Goal: Use online tool/utility: Utilize a website feature to perform a specific function

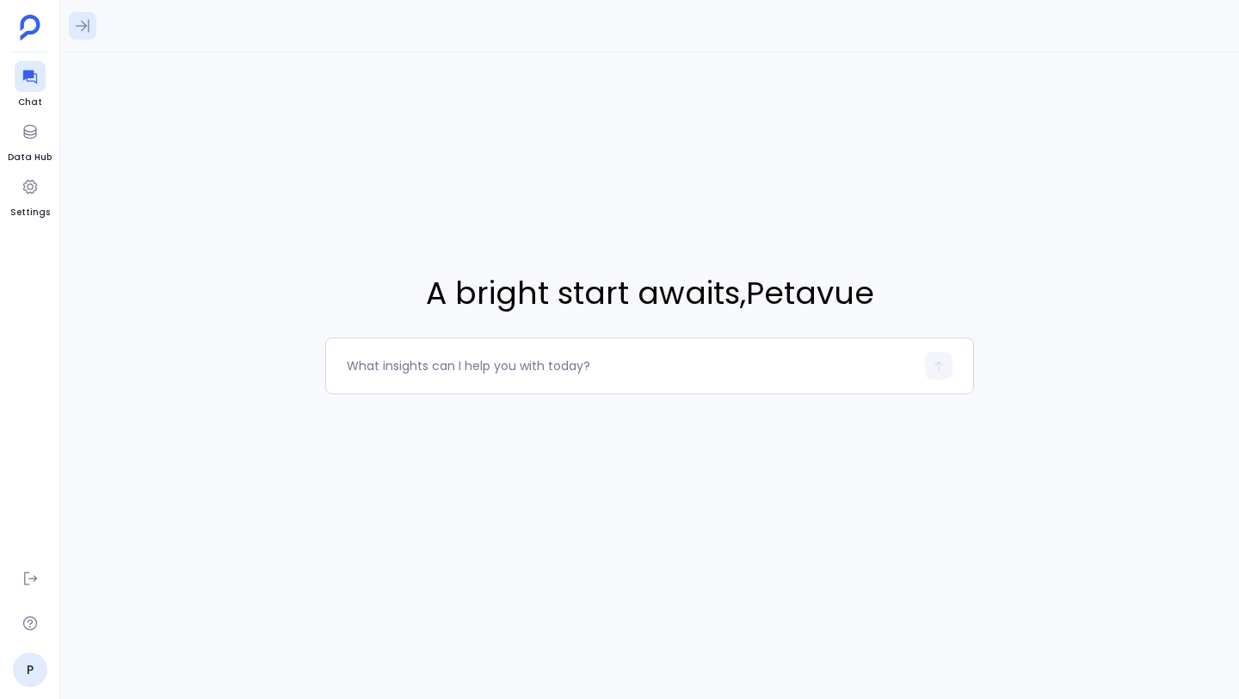
click at [86, 33] on icon at bounding box center [82, 25] width 17 height 17
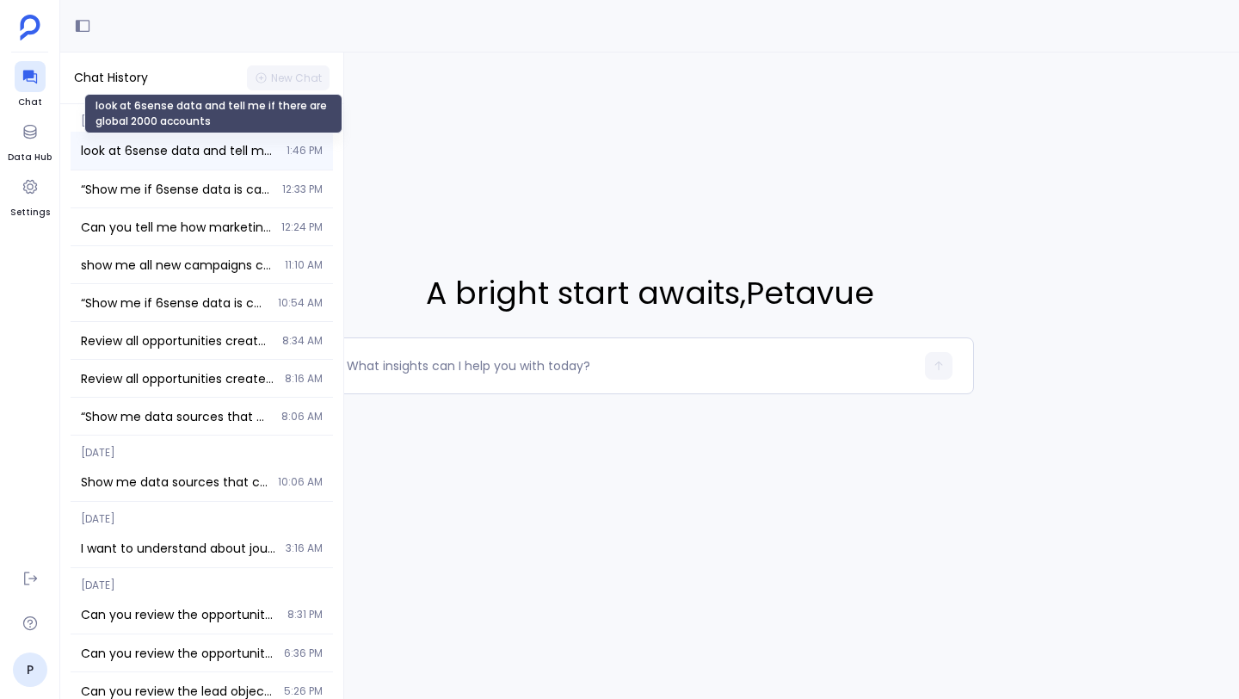
click at [169, 146] on span "look at 6sense data and tell me if there are global 2000 accounts" at bounding box center [178, 150] width 195 height 17
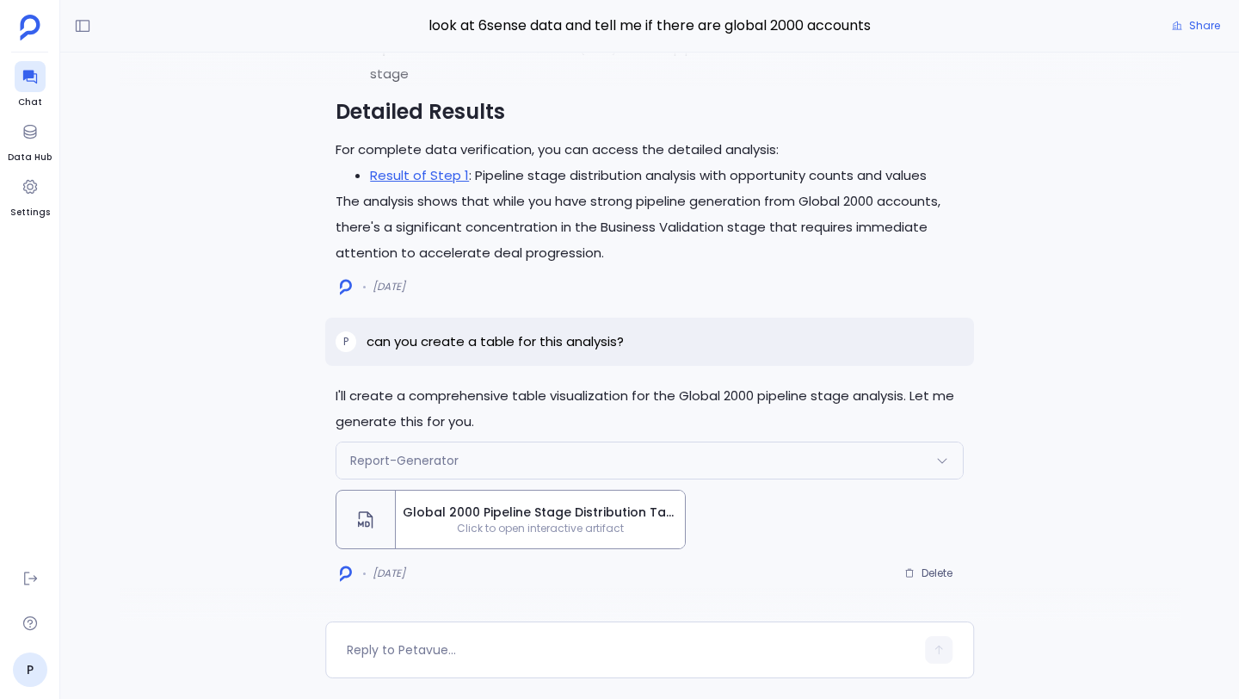
click at [522, 537] on div "Global 2000 Pipeline Stage Distribution Table Click to open interactive artifact" at bounding box center [540, 519] width 289 height 58
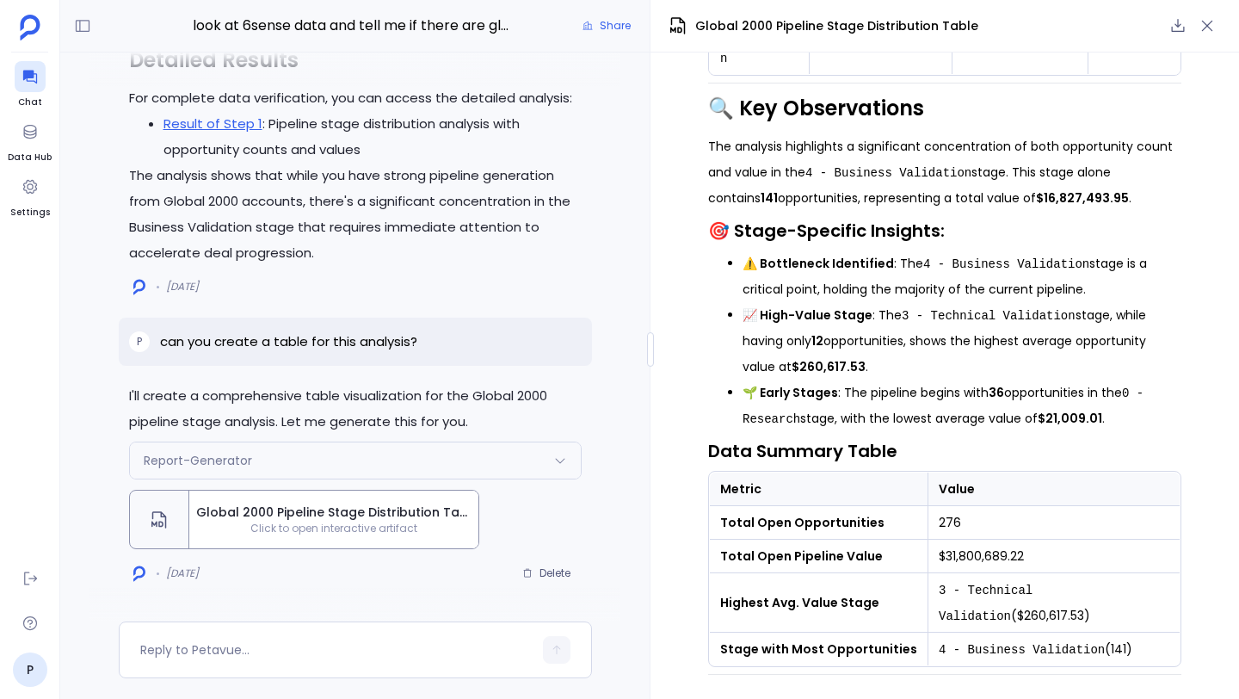
scroll to position [682, 0]
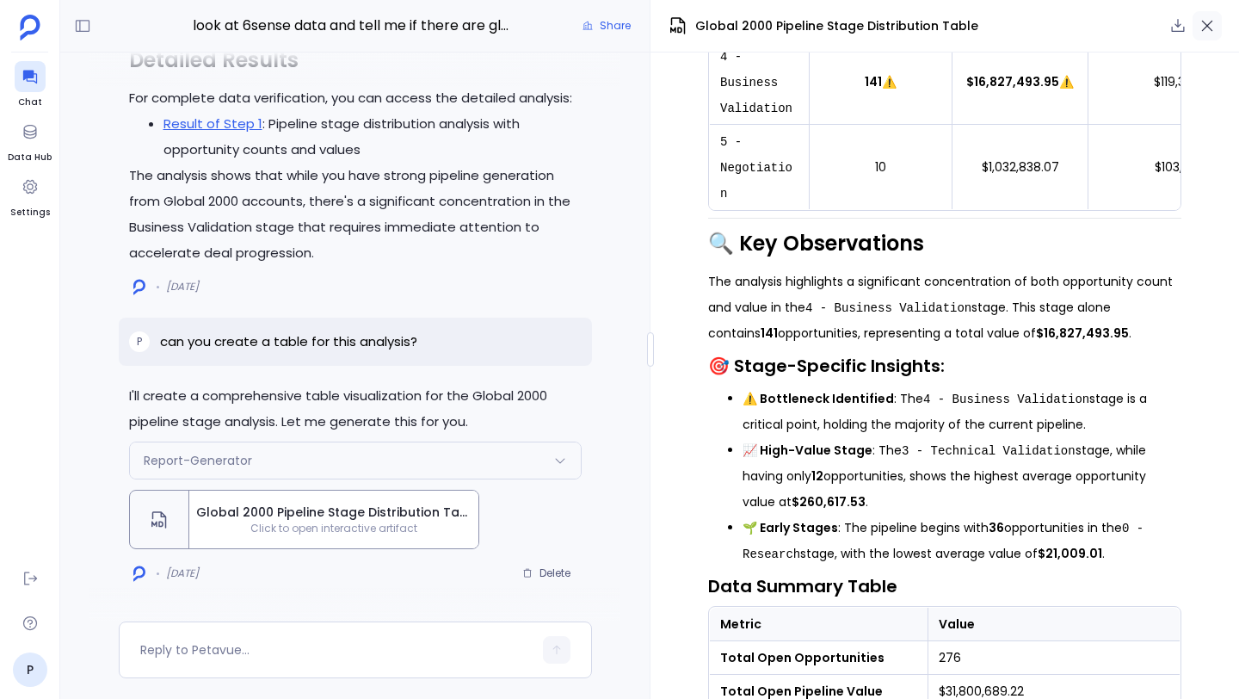
click at [1216, 20] on button "button" at bounding box center [1206, 25] width 29 height 29
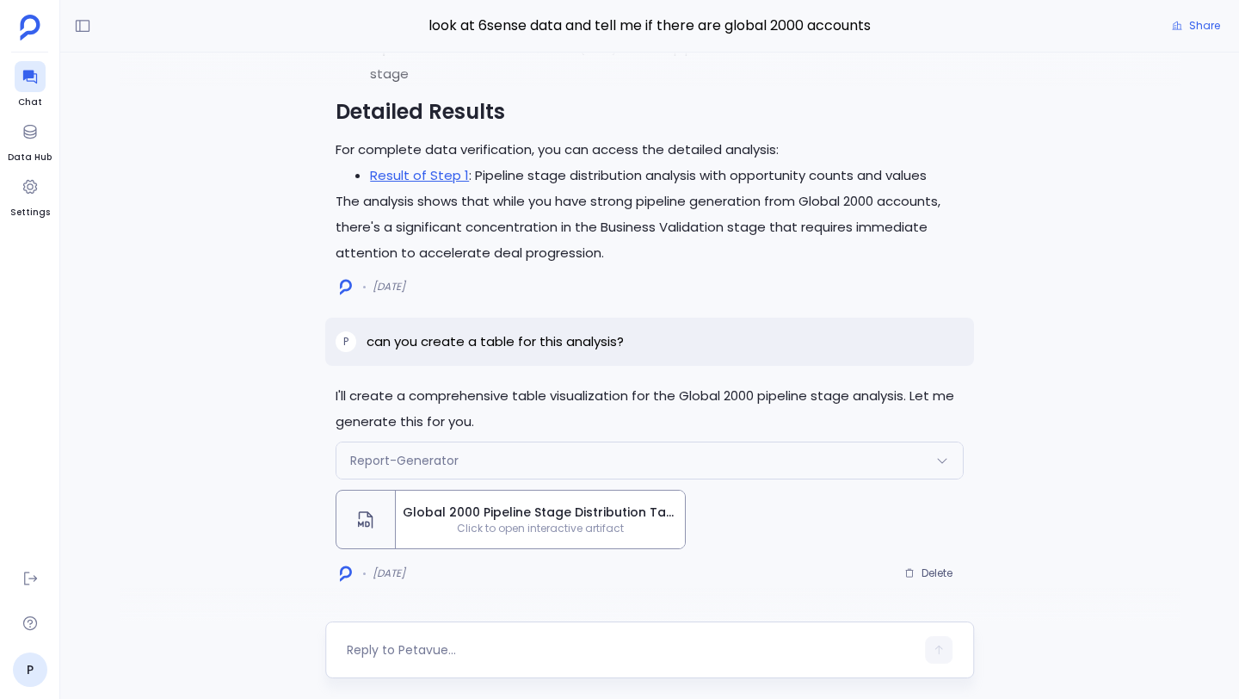
click at [526, 633] on div at bounding box center [649, 649] width 649 height 57
click at [514, 649] on textarea at bounding box center [631, 649] width 568 height 17
type textarea "W"
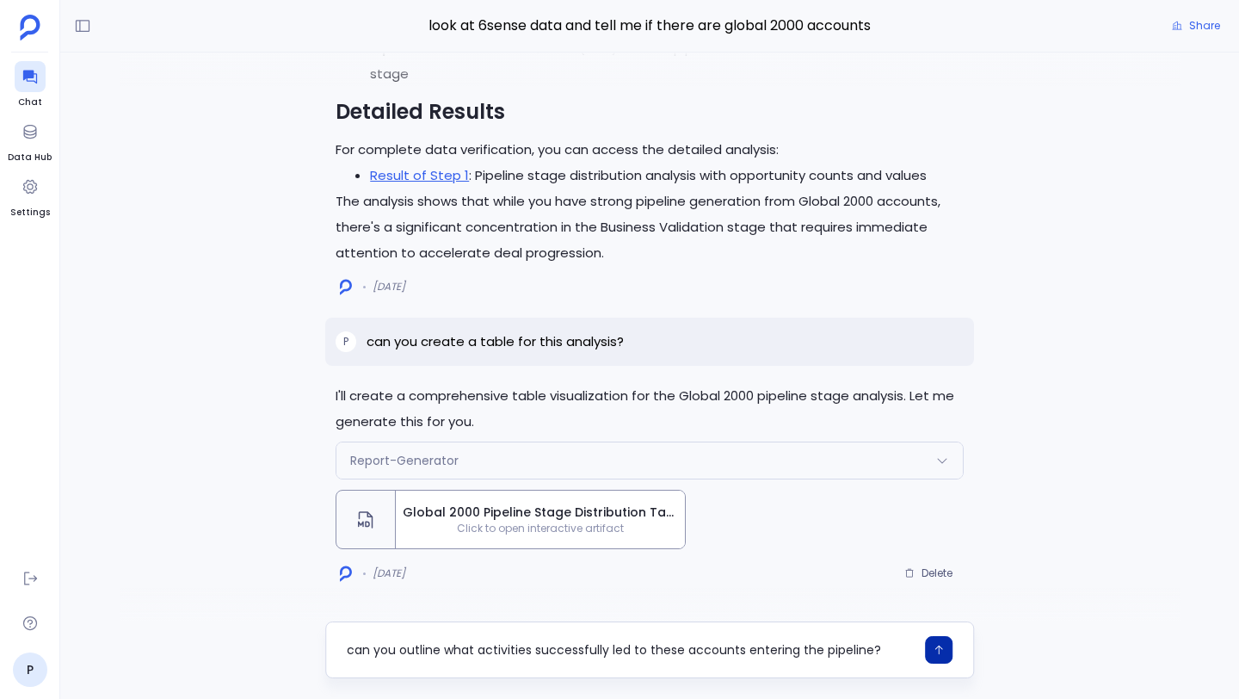
type textarea "can you outline what activities successfully led to these accounts entering the…"
click at [939, 648] on icon "button" at bounding box center [939, 650] width 12 height 12
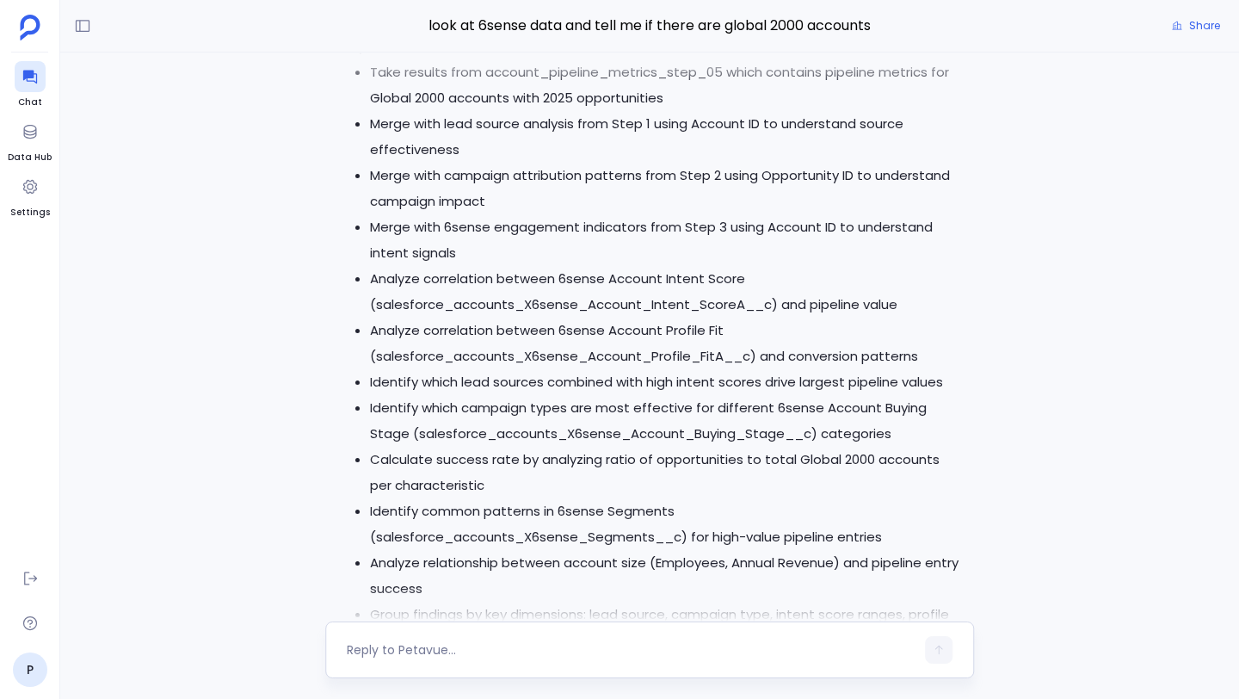
scroll to position [0, 0]
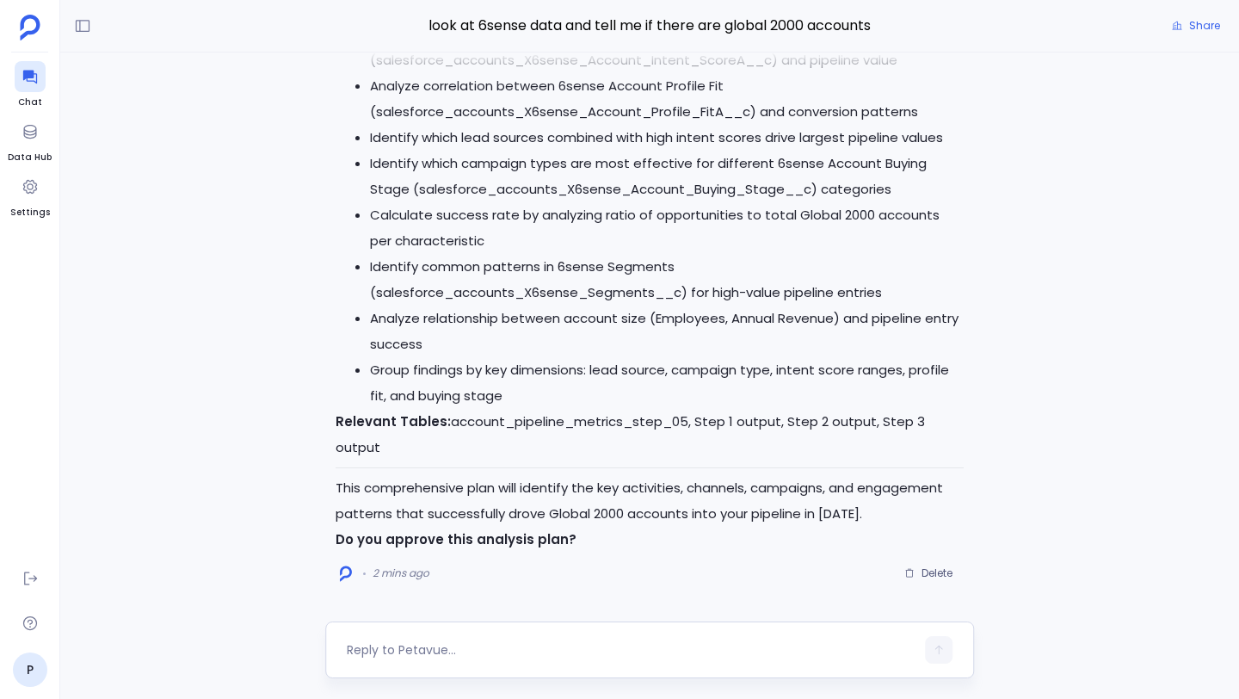
click at [638, 648] on textarea at bounding box center [631, 649] width 568 height 17
type textarea "approve"
click at [934, 649] on icon "button" at bounding box center [939, 650] width 12 height 12
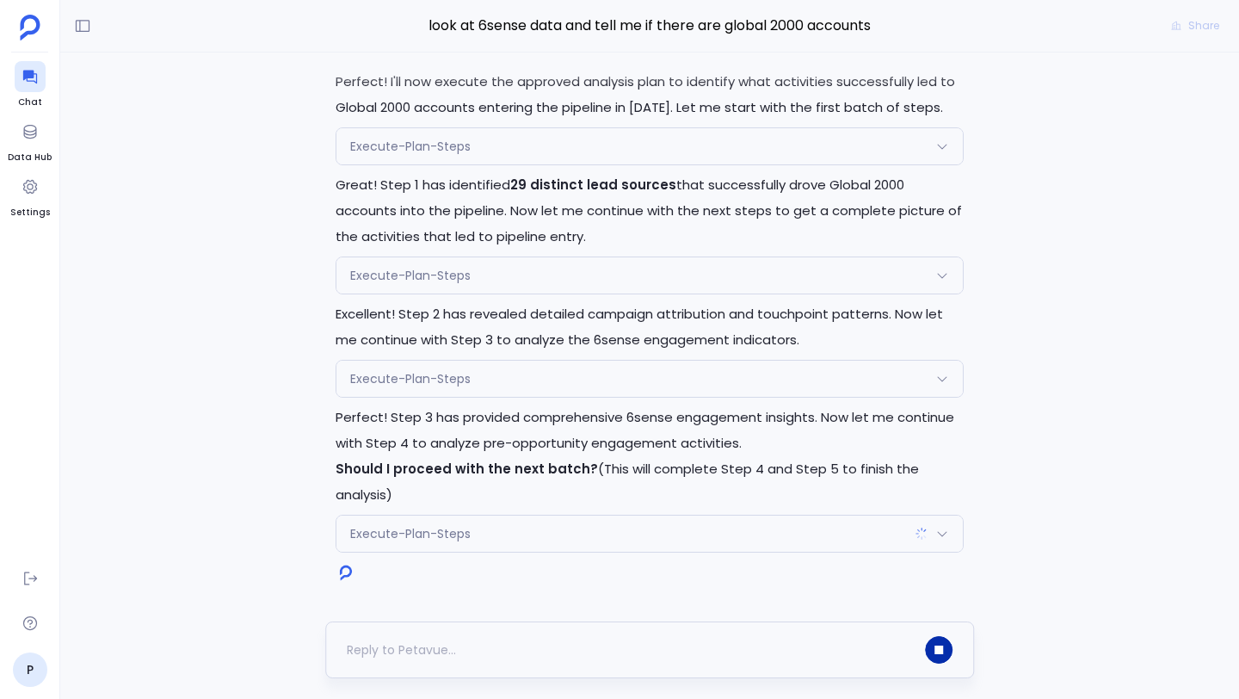
click at [545, 640] on div at bounding box center [631, 650] width 568 height 28
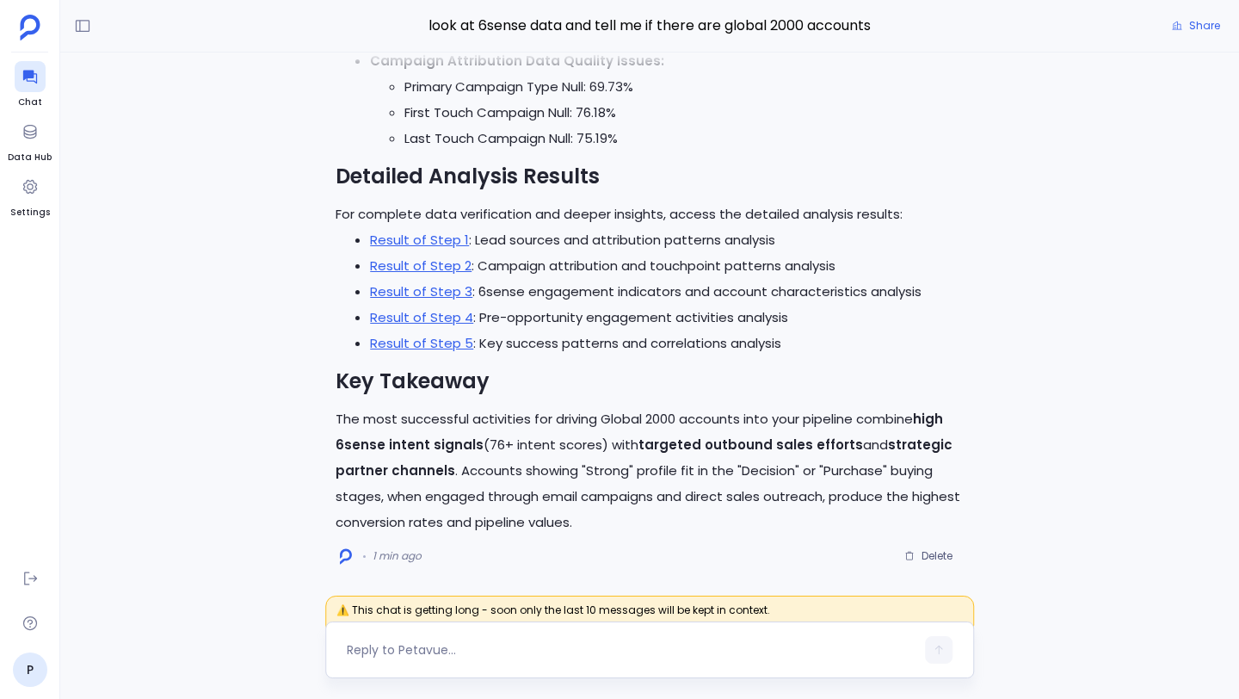
click at [566, 641] on textarea at bounding box center [631, 649] width 568 height 17
type textarea "can you create an artifact of this analysis"
click at [942, 650] on icon "button" at bounding box center [939, 650] width 12 height 12
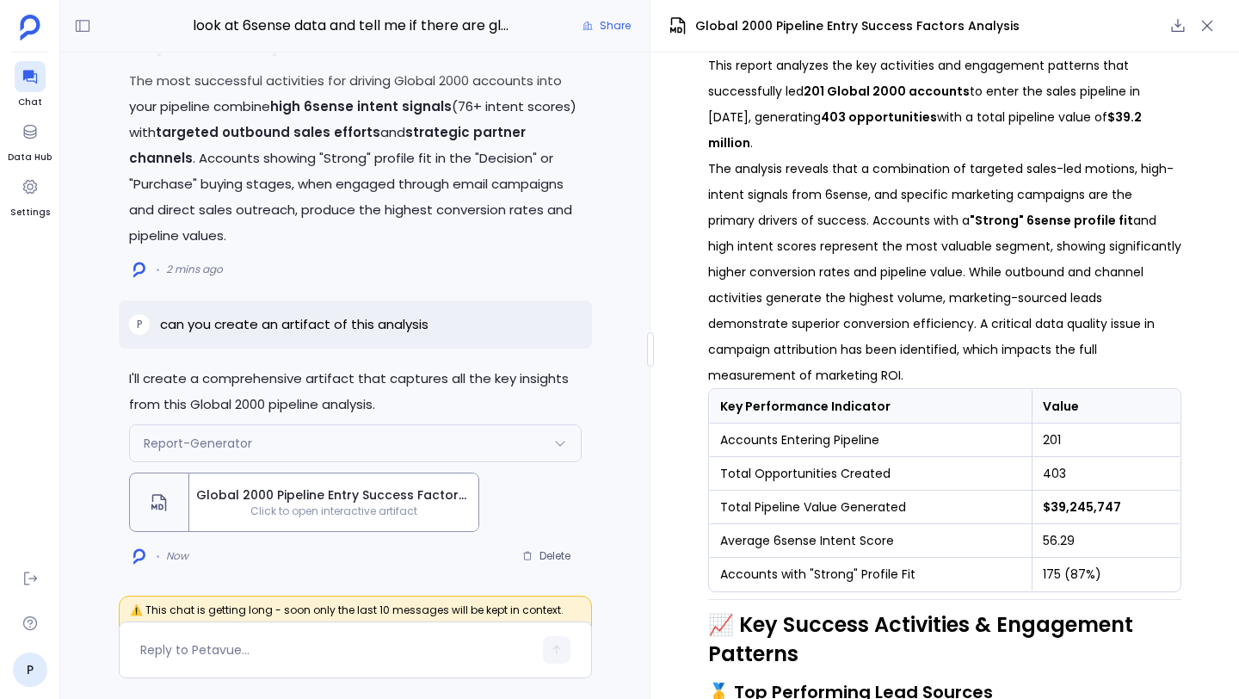
scroll to position [192, 0]
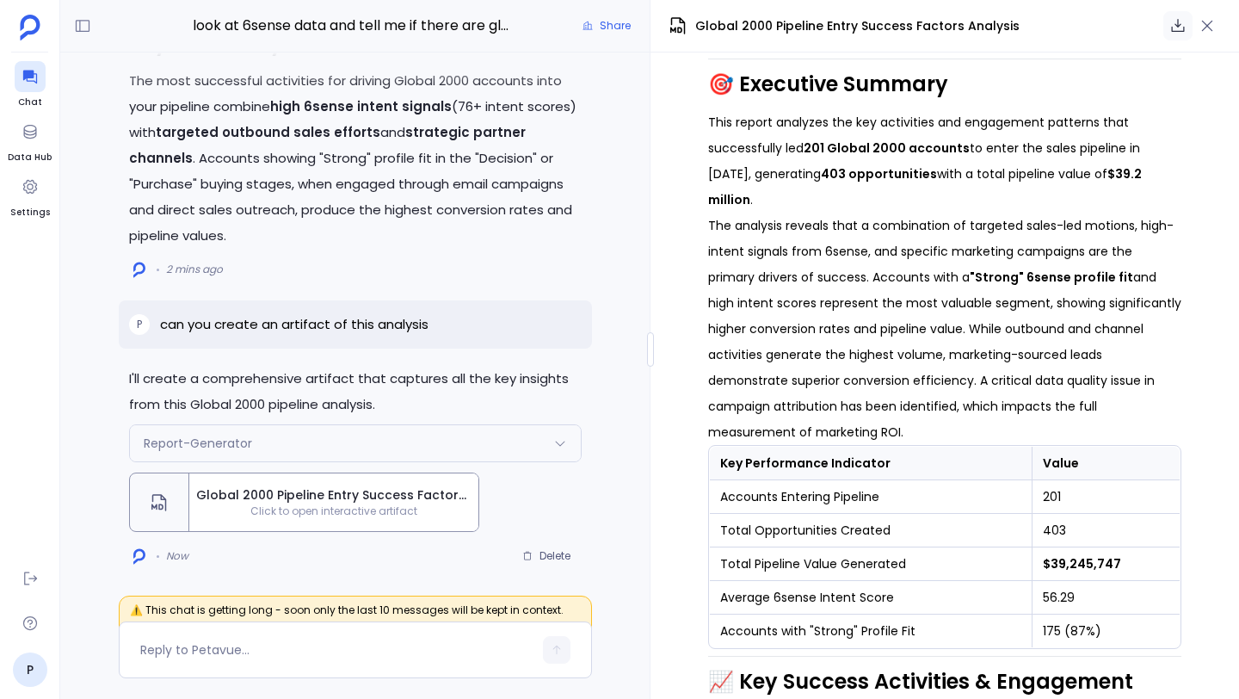
click at [1176, 25] on icon "button" at bounding box center [1178, 25] width 13 height 13
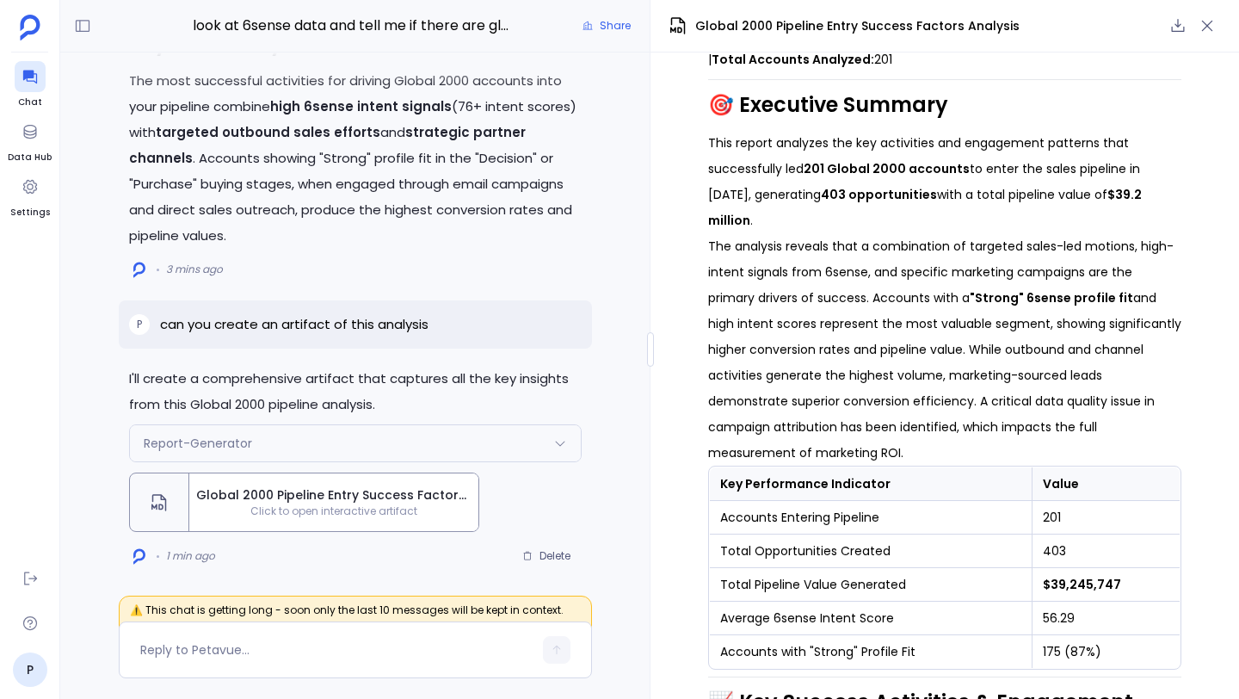
scroll to position [32, 0]
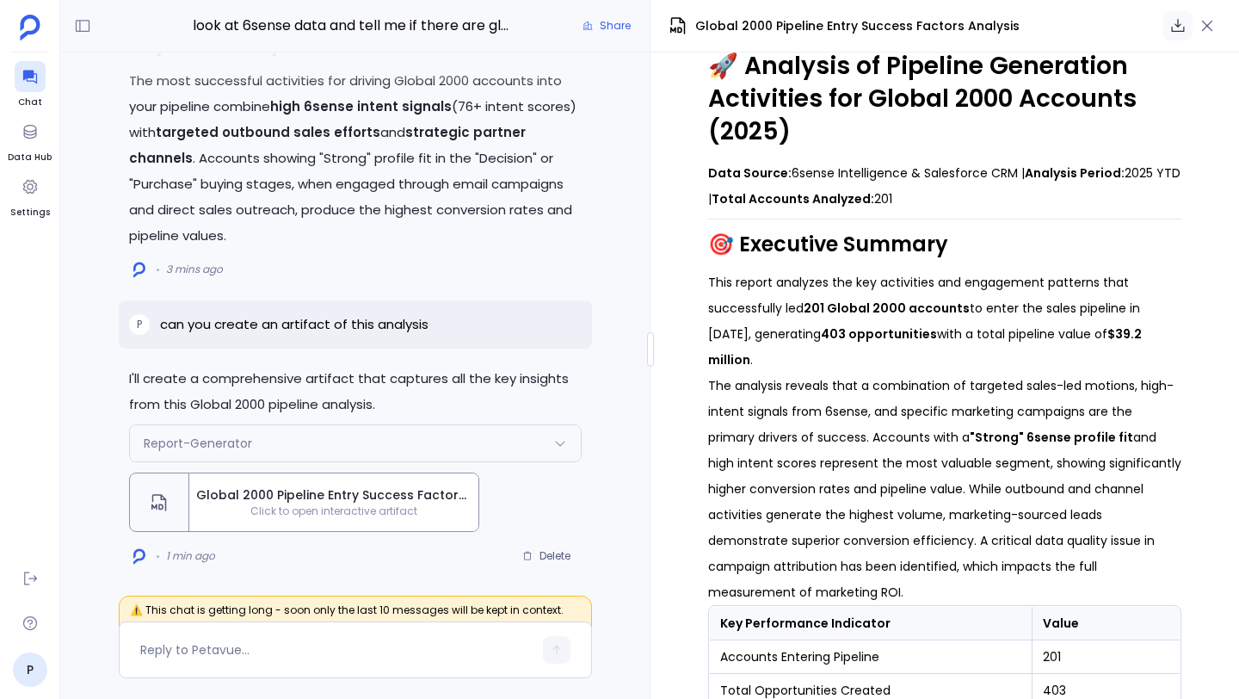
click at [1179, 26] on icon "button" at bounding box center [1178, 25] width 13 height 13
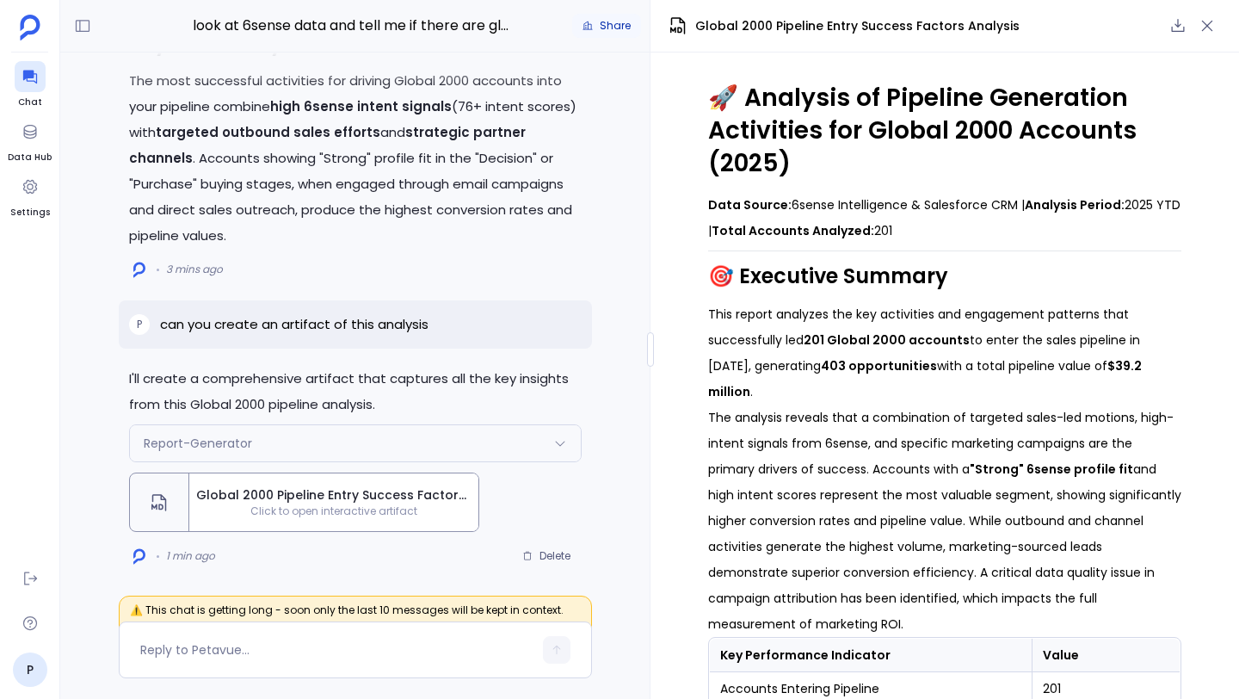
click at [615, 24] on span "Share" at bounding box center [615, 26] width 31 height 14
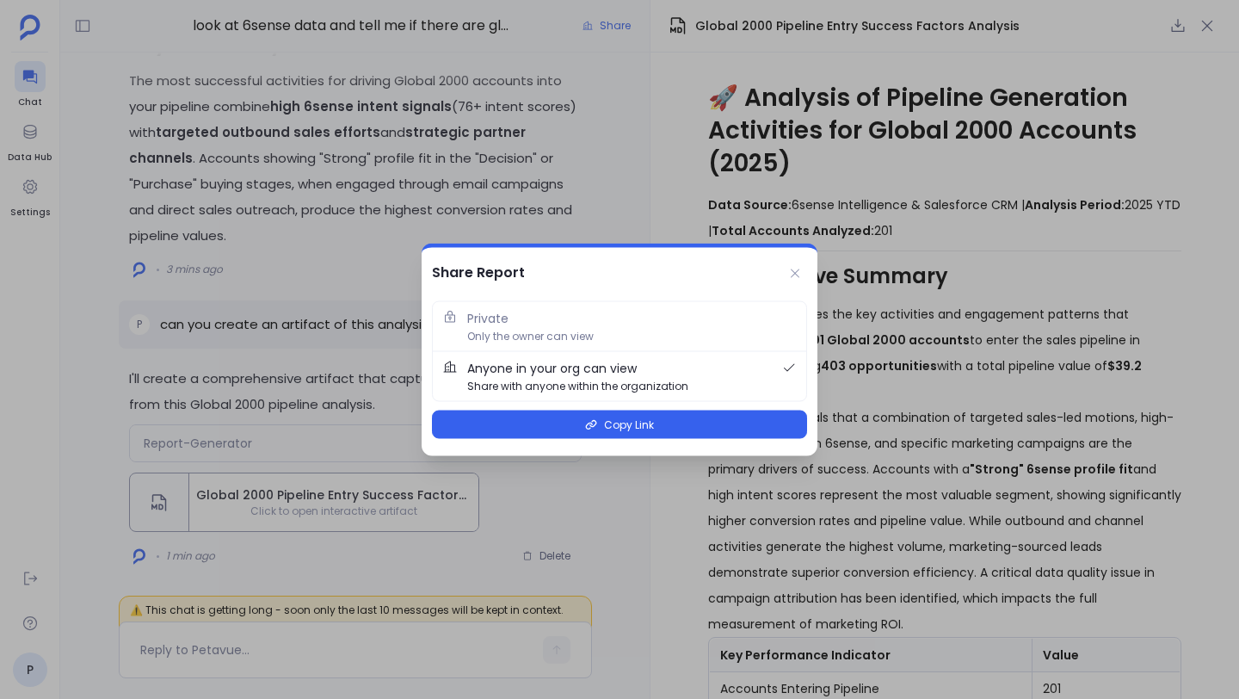
click at [655, 381] on span "Share with anyone within the organization" at bounding box center [577, 386] width 221 height 16
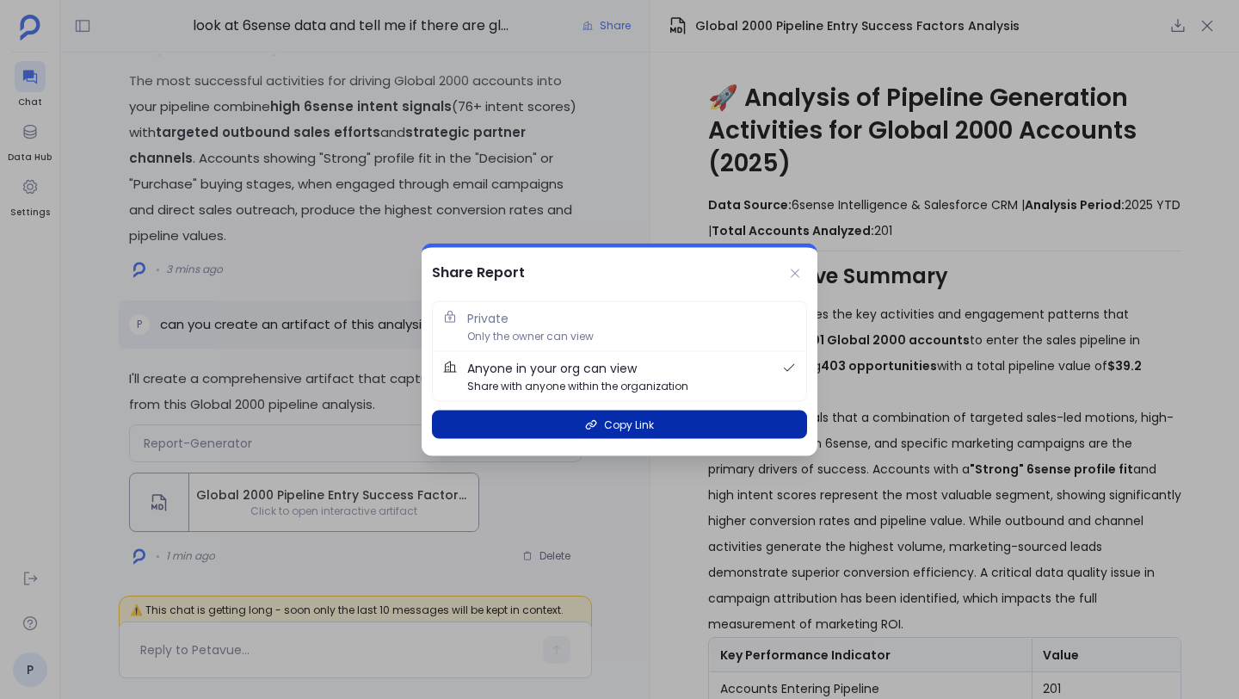
click at [658, 429] on button "Copy Link" at bounding box center [619, 424] width 375 height 28
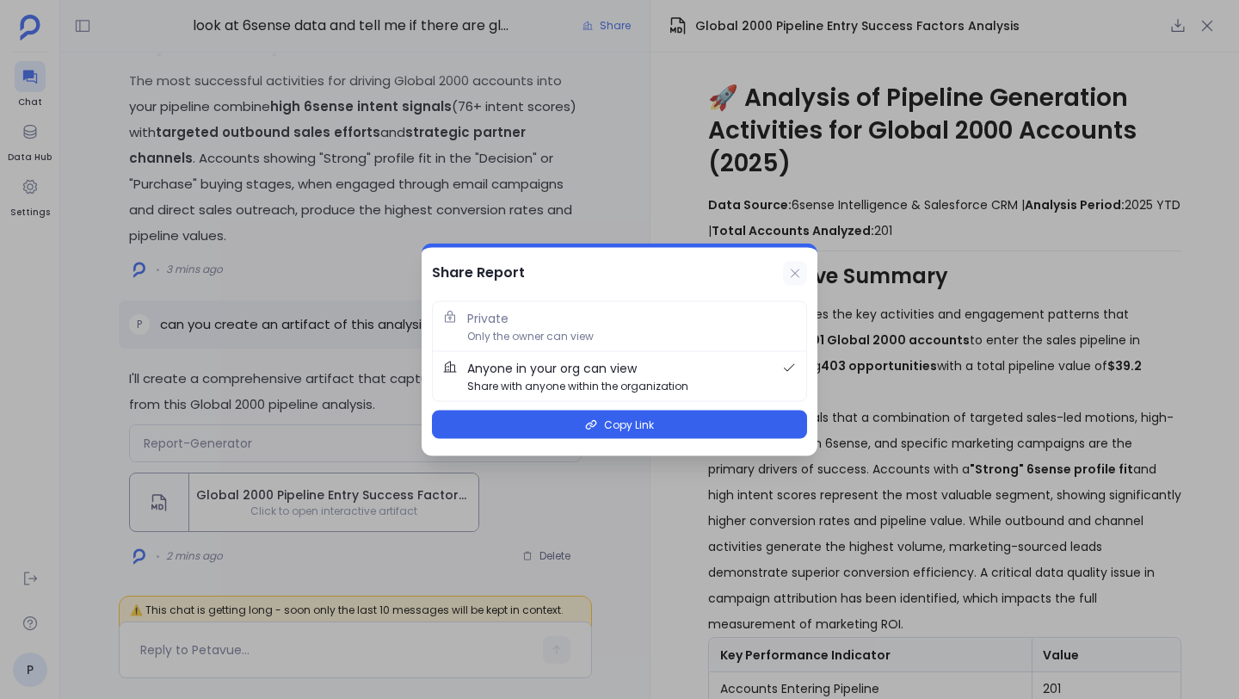
click at [798, 272] on icon at bounding box center [795, 274] width 14 height 14
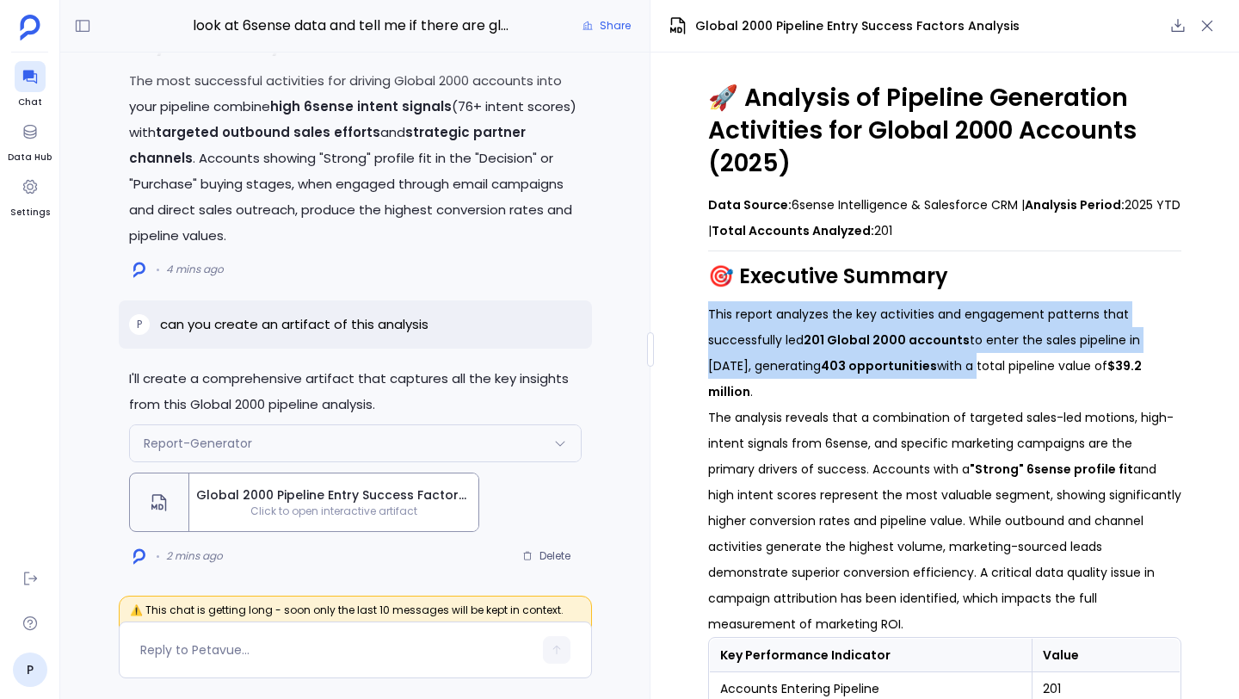
drag, startPoint x: 706, startPoint y: 315, endPoint x: 925, endPoint y: 375, distance: 226.7
click at [925, 375] on p "This report analyzes the key activities and engagement patterns that successful…" at bounding box center [944, 352] width 473 height 103
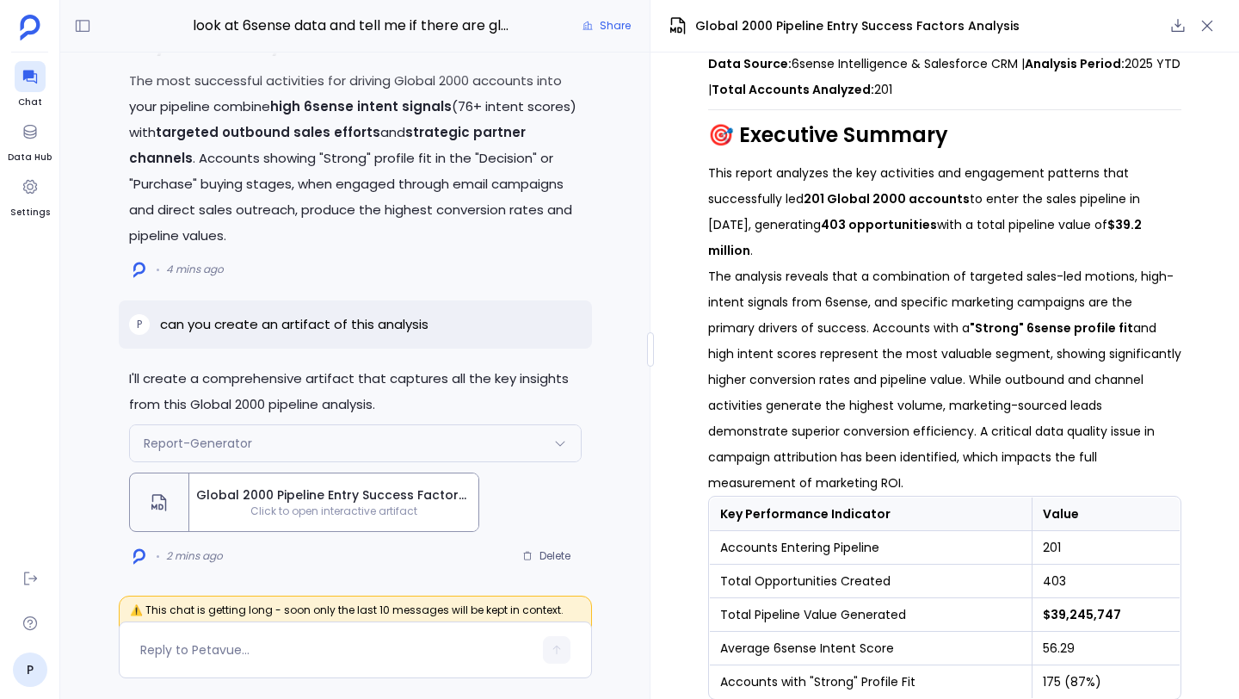
click at [920, 330] on p "The analysis reveals that a combination of targeted sales-led motions, high-int…" at bounding box center [944, 379] width 473 height 232
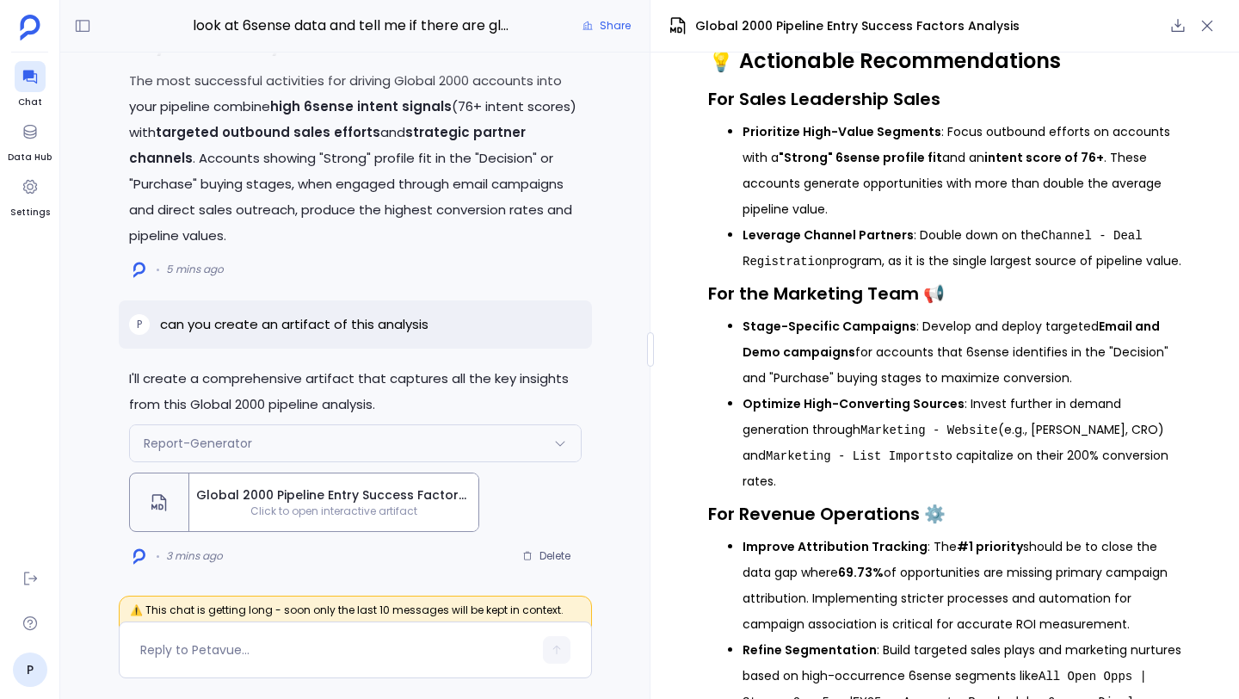
scroll to position [2599, 0]
